Goal: Task Accomplishment & Management: Manage account settings

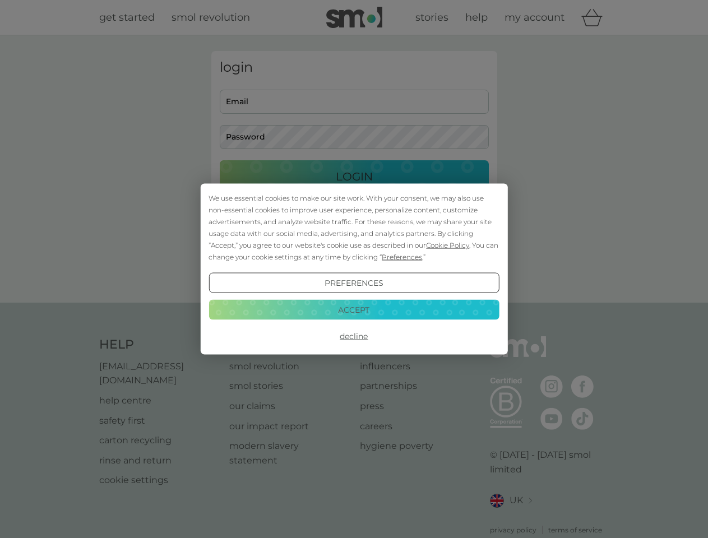
click at [448, 245] on span "Cookie Policy" at bounding box center [447, 245] width 43 height 8
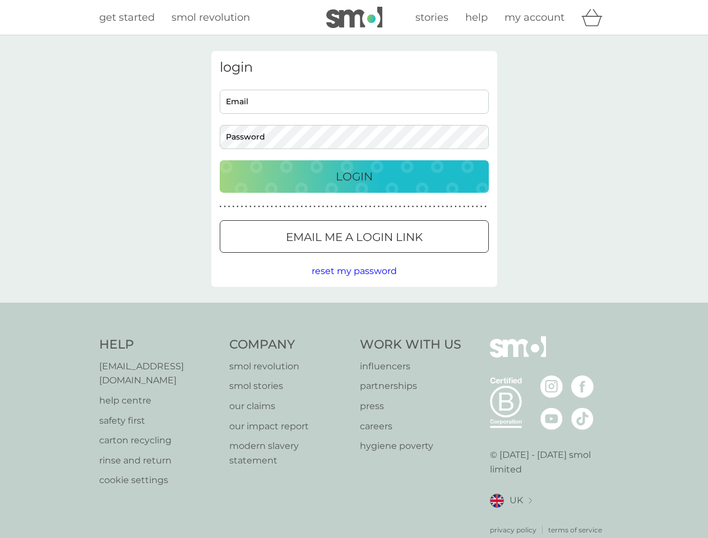
click at [401, 257] on div "login Email Password Login ● ● ● ● ● ● ● ● ● ● ● ● ● ● ● ● ● ● ● ● ● ● ● ● ● ● …" at bounding box center [354, 169] width 286 height 236
click at [354, 283] on div "login Email Password Login ● ● ● ● ● ● ● ● ● ● ● ● ● ● ● ● ● ● ● ● ● ● ● ● ● ● …" at bounding box center [354, 169] width 286 height 236
click at [354, 337] on div "Help [EMAIL_ADDRESS][DOMAIN_NAME] help centre safety first carton recycling rin…" at bounding box center [354, 436] width 510 height 199
click at [354, 310] on div "Help [EMAIL_ADDRESS][DOMAIN_NAME] help centre safety first carton recycling rin…" at bounding box center [354, 436] width 708 height 266
